Goal: Transaction & Acquisition: Purchase product/service

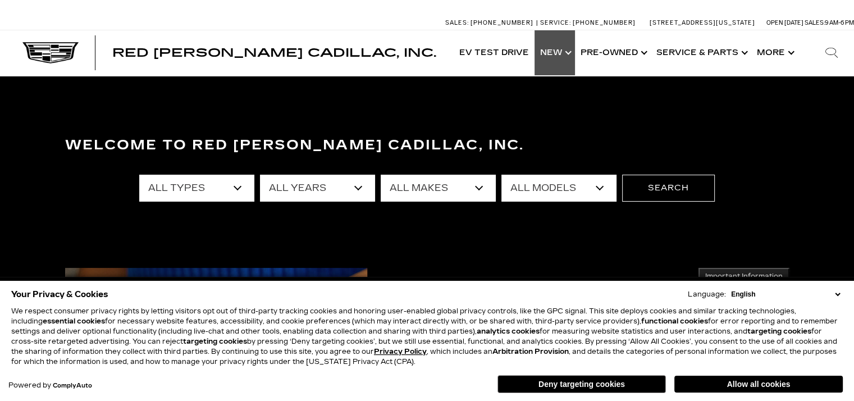
click at [553, 51] on link "Show New" at bounding box center [554, 52] width 40 height 45
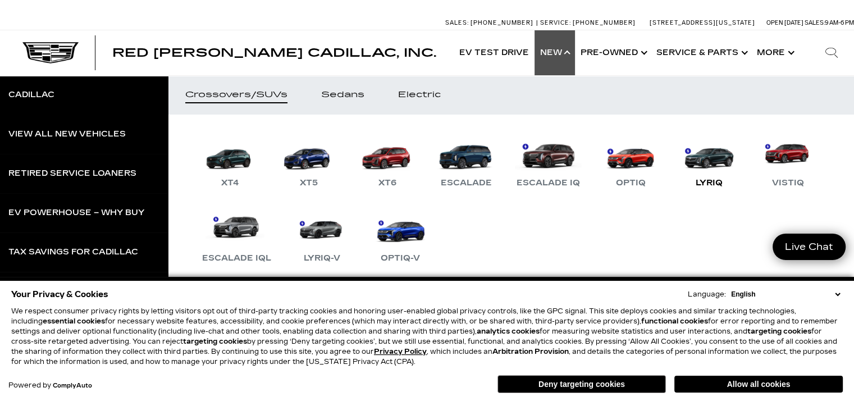
click at [693, 164] on link "LYRIQ" at bounding box center [708, 160] width 67 height 58
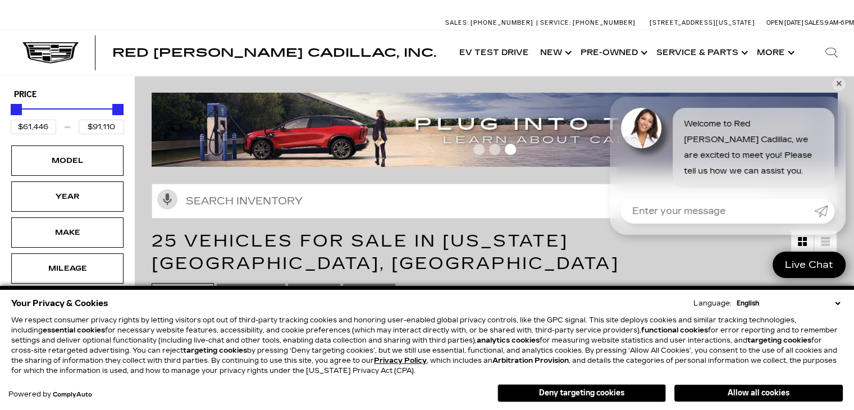
click at [836, 303] on select "English Spanish / Español English / [GEOGRAPHIC_DATA] Korean / 한국어 Vietnamese /…" at bounding box center [788, 303] width 109 height 10
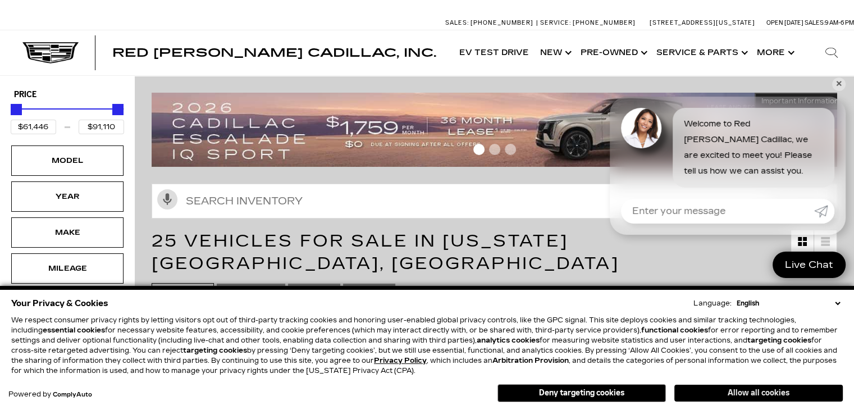
click at [721, 392] on button "Allow all cookies" at bounding box center [758, 393] width 168 height 17
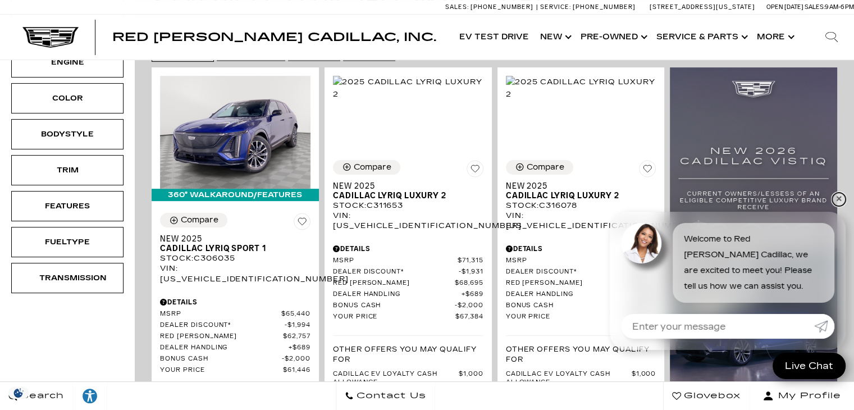
click at [835, 199] on link "✕" at bounding box center [838, 199] width 13 height 13
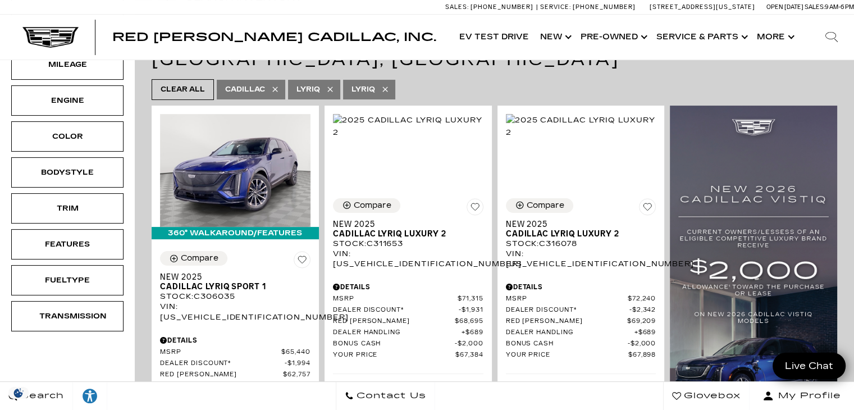
scroll to position [205, 0]
